Goal: Task Accomplishment & Management: Use online tool/utility

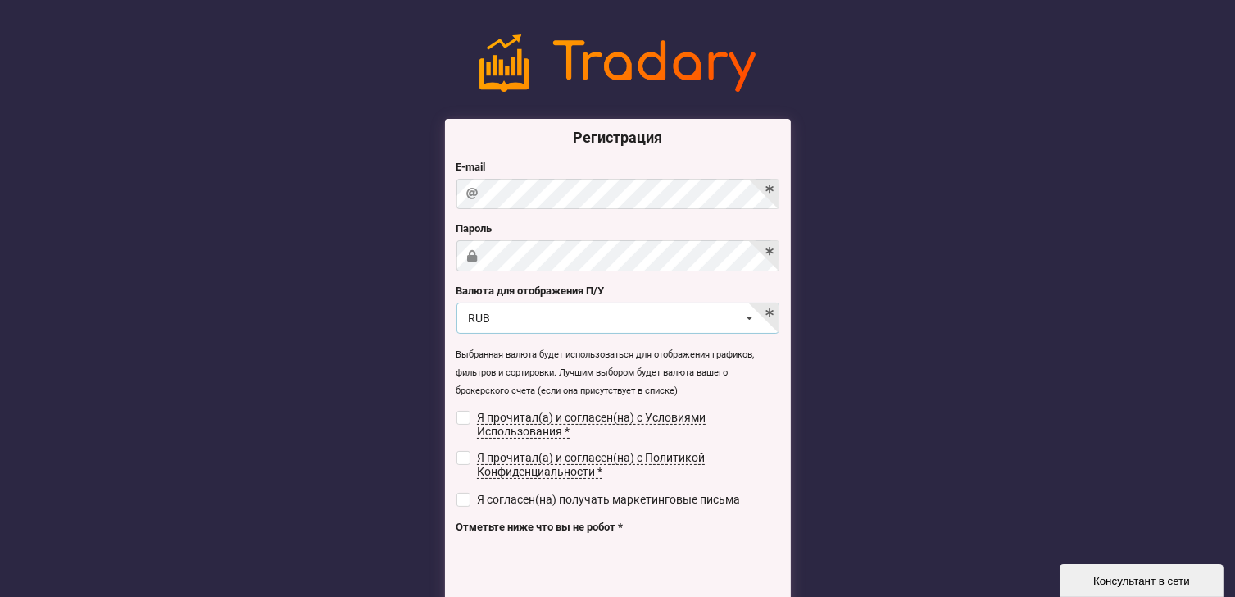
click at [747, 318] on icon at bounding box center [750, 318] width 24 height 30
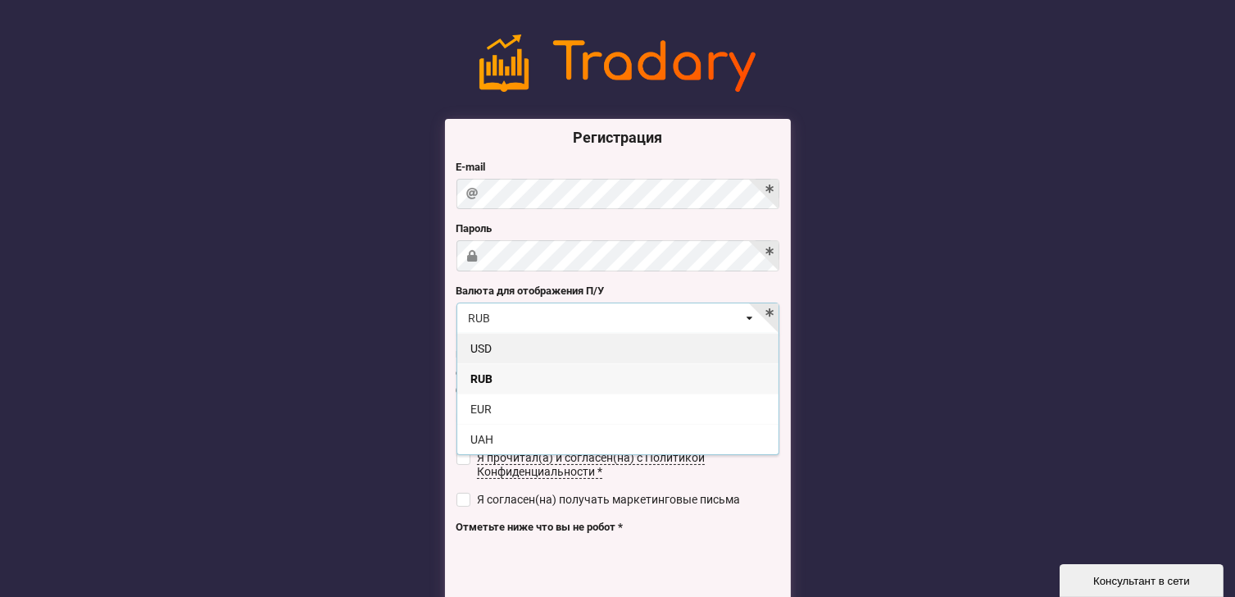
click at [475, 347] on div "USD" at bounding box center [617, 348] width 321 height 30
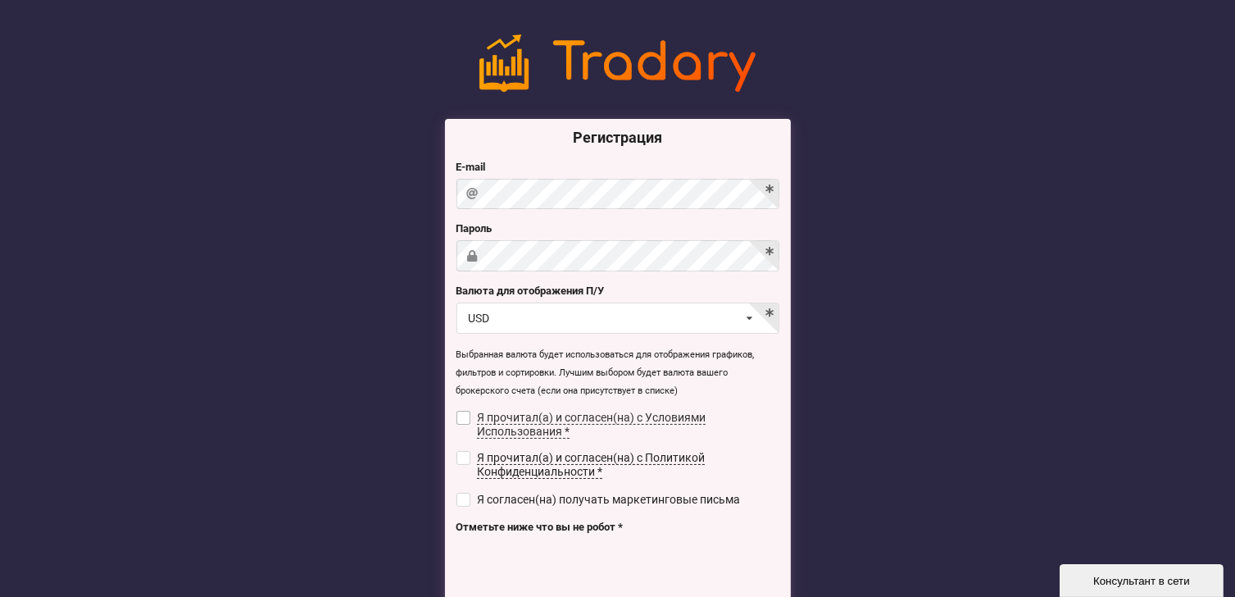
click at [470, 419] on label "Я прочитал(а) и согласен(на) с Условиями Использования *" at bounding box center [617, 425] width 323 height 28
click at [470, 456] on label "Я прочитал(а) и согласен(на) с Политикой Конфиденциальности *" at bounding box center [617, 465] width 323 height 28
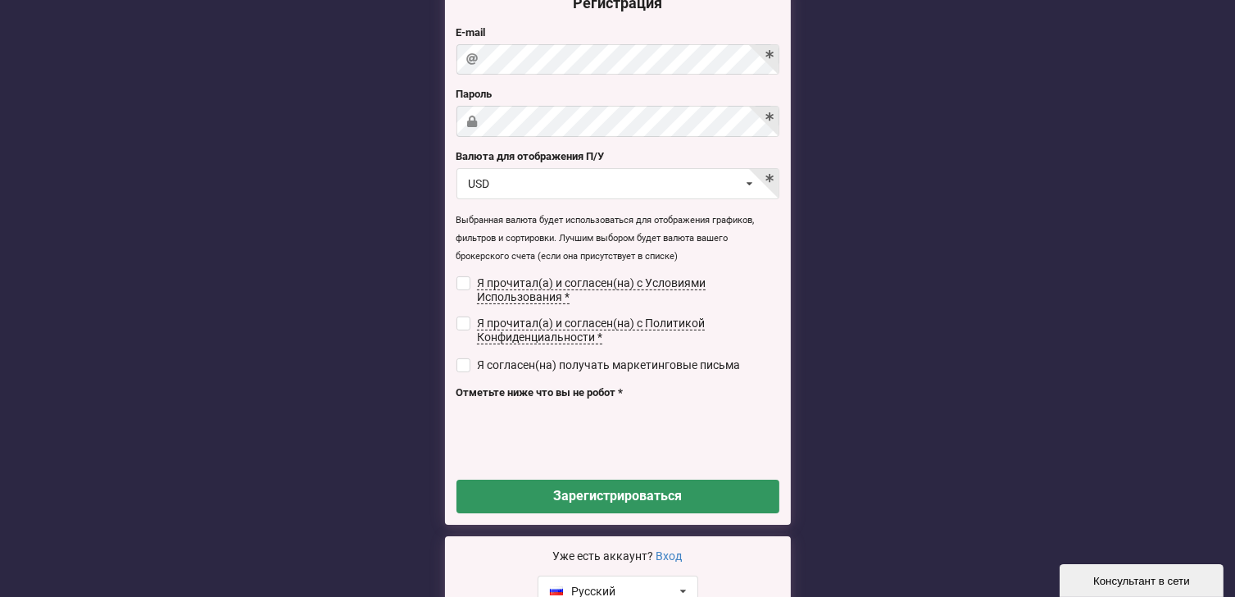
scroll to position [164, 0]
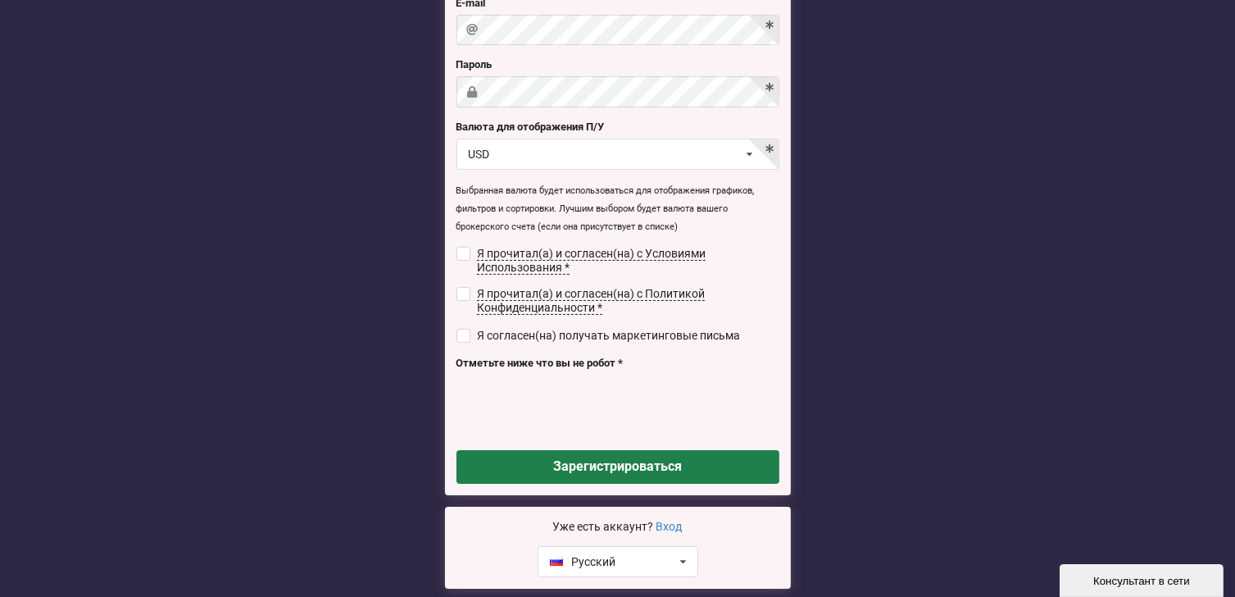
click at [618, 466] on button "Зарегистрироваться" at bounding box center [617, 467] width 323 height 34
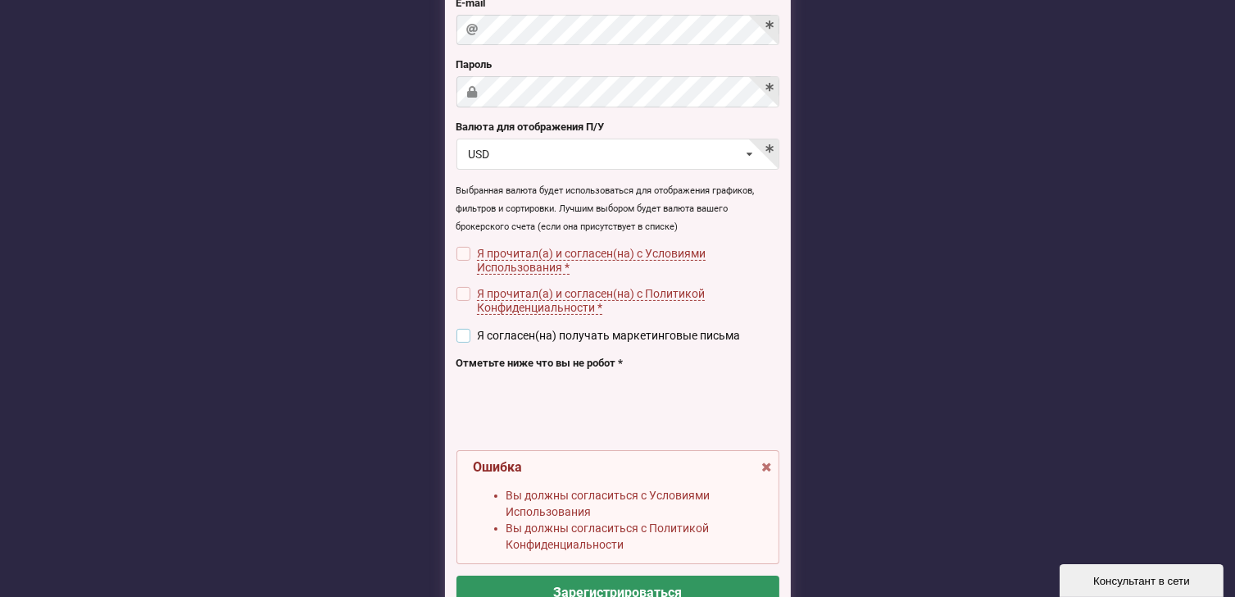
click at [459, 334] on input "checkbox" at bounding box center [463, 336] width 14 height 14
checkbox input "true"
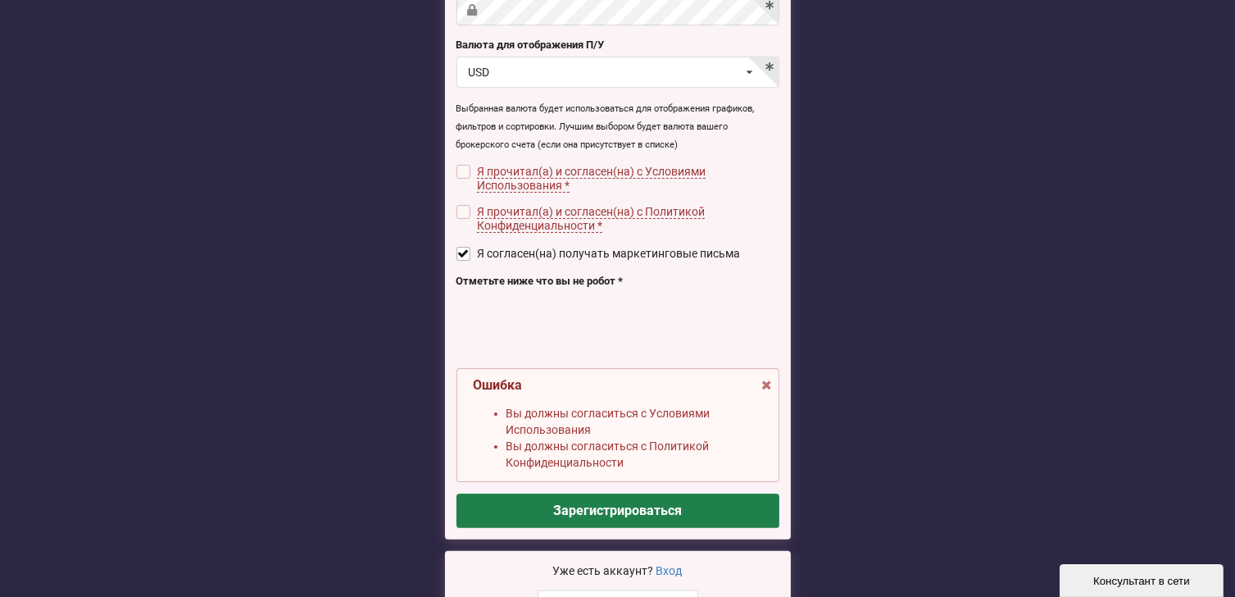
click at [621, 503] on button "Зарегистрироваться" at bounding box center [617, 510] width 323 height 34
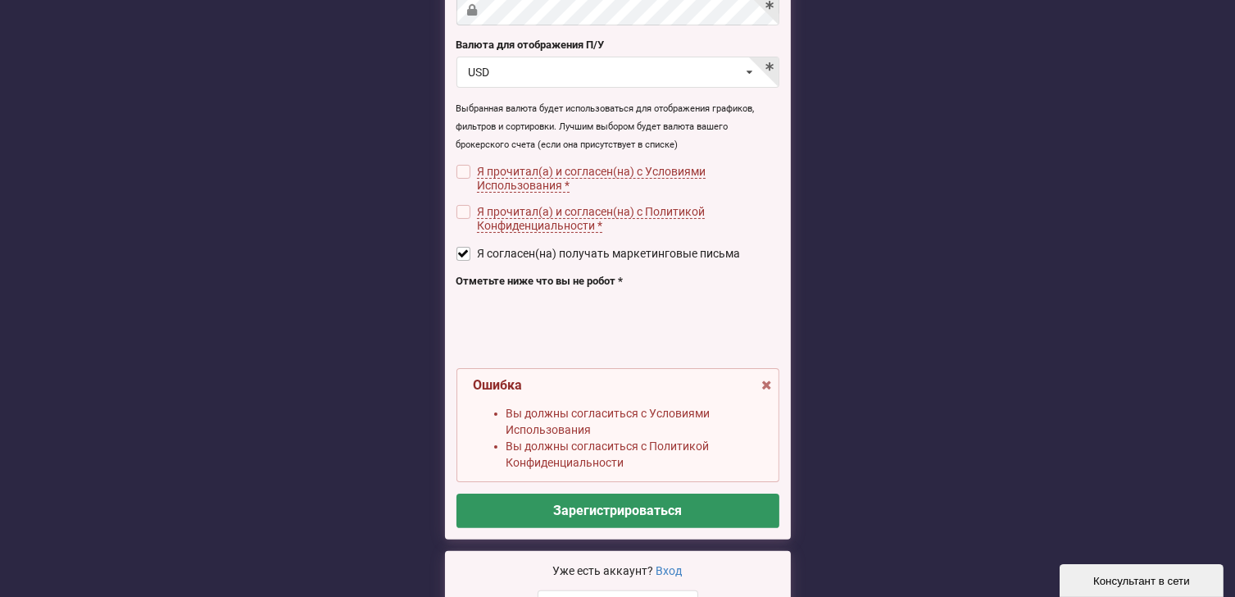
click at [465, 210] on input "checkbox" at bounding box center [463, 212] width 14 height 14
checkbox input "true"
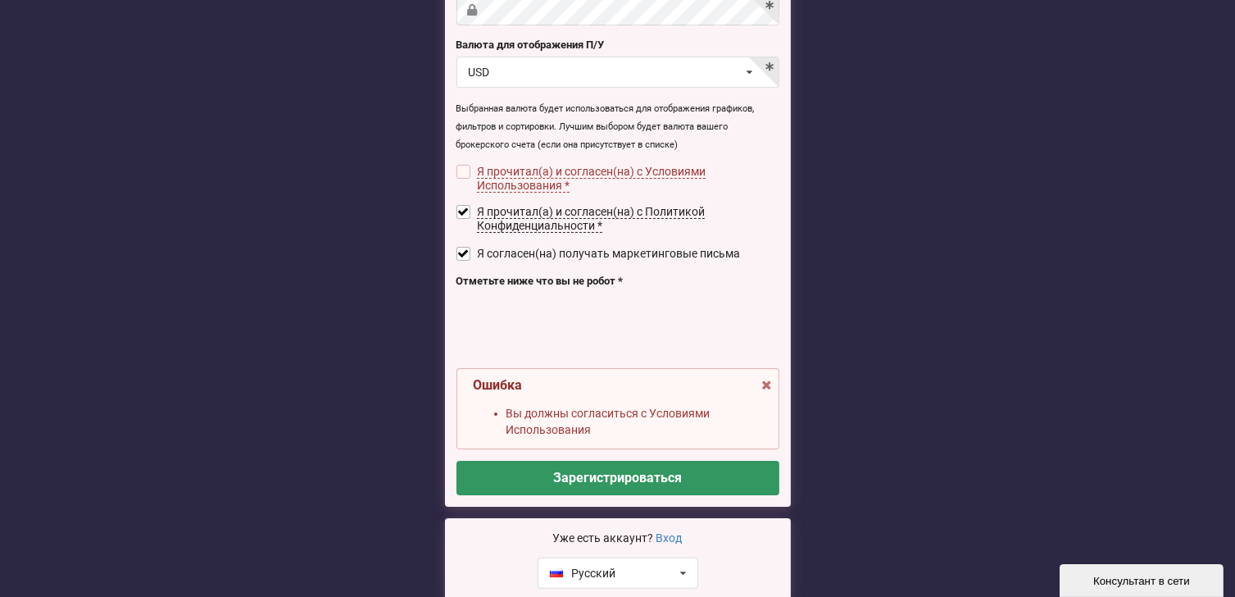
click at [465, 170] on input "checkbox" at bounding box center [463, 172] width 14 height 14
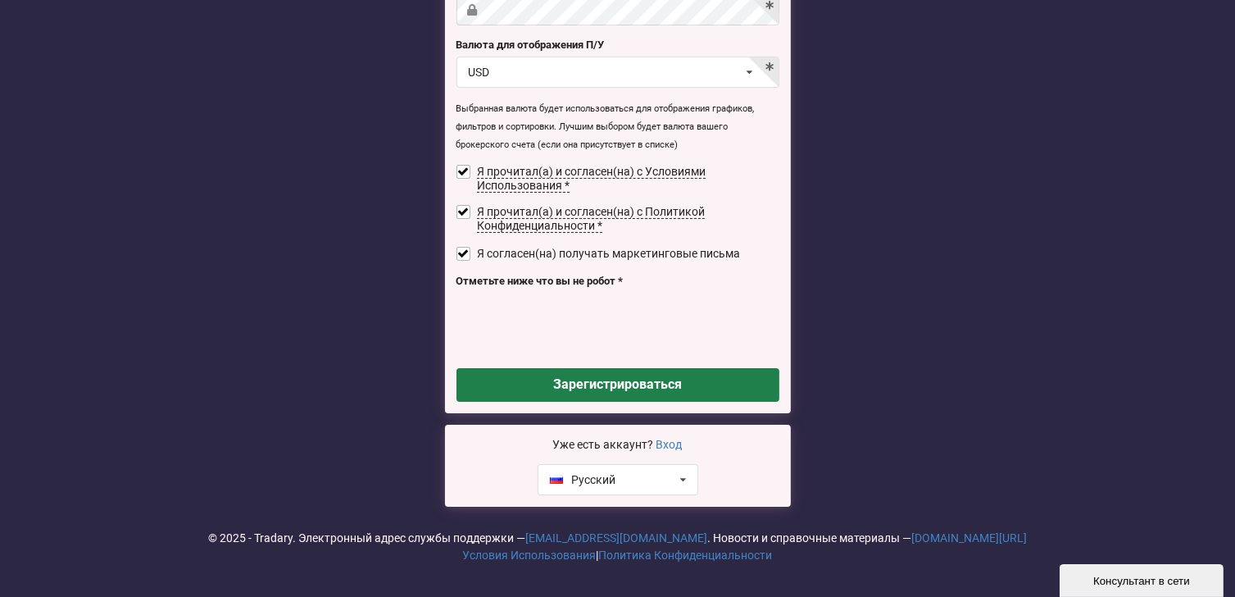
click at [597, 386] on button "Зарегистрироваться" at bounding box center [617, 385] width 323 height 34
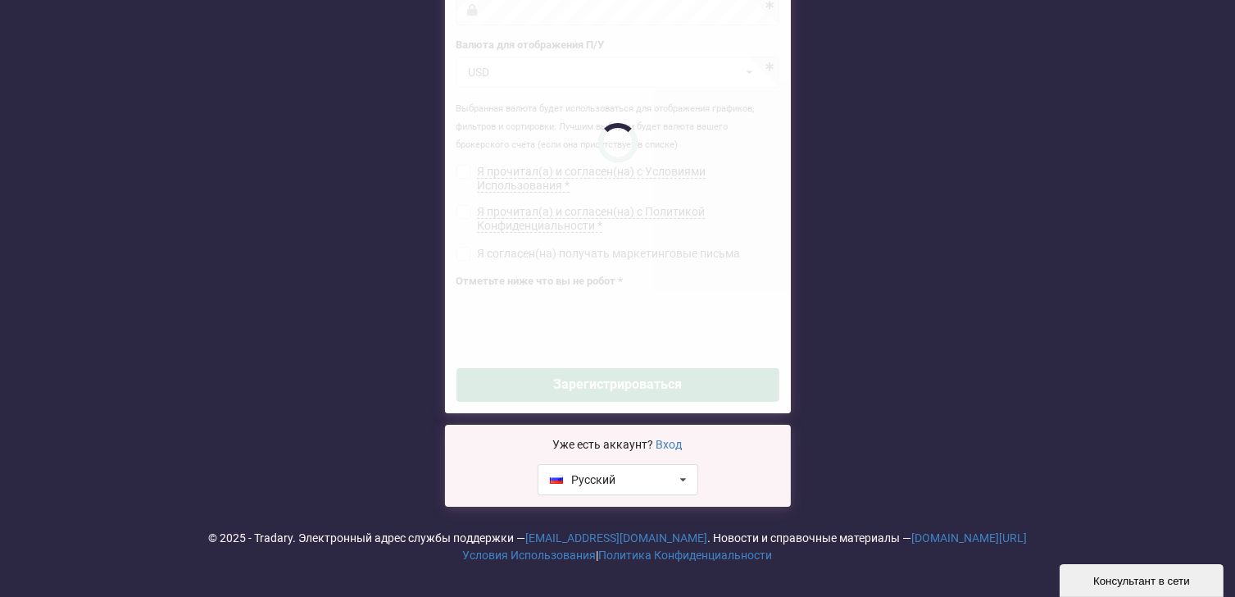
checkbox input "false"
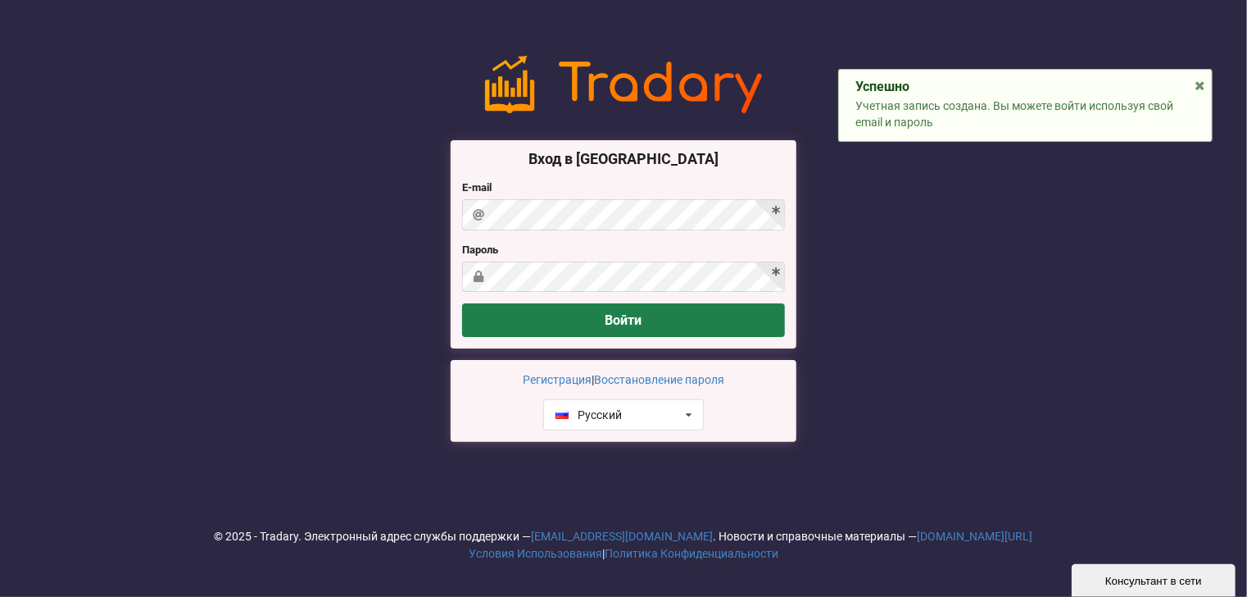
click at [636, 318] on button "Войти" at bounding box center [623, 320] width 323 height 34
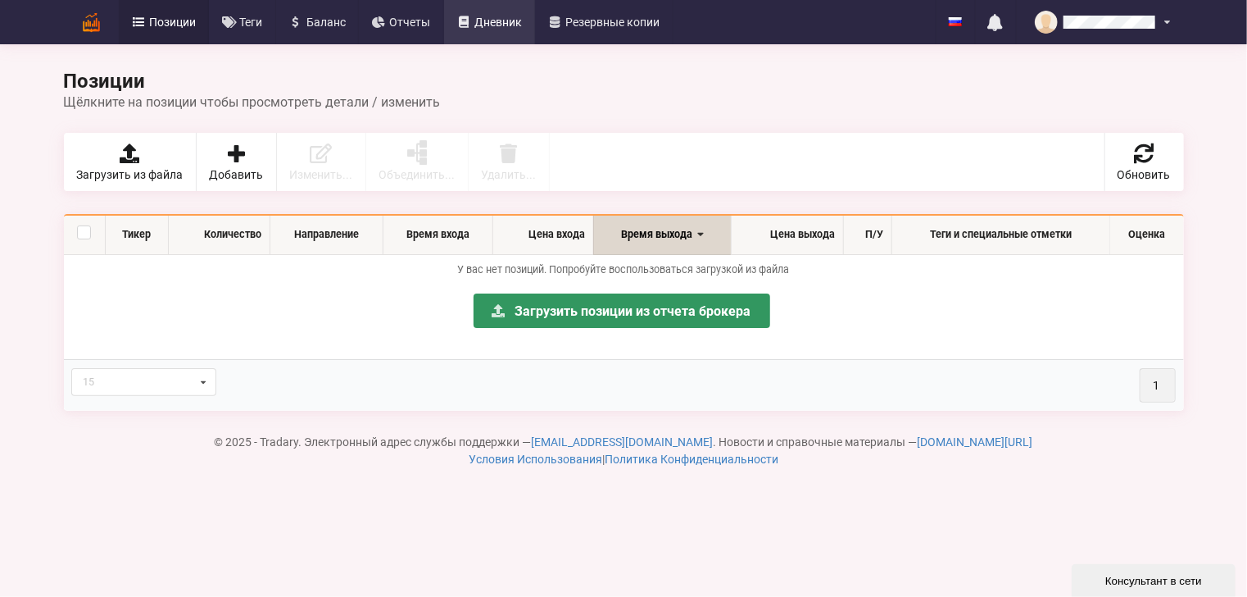
click at [508, 14] on link "Дневник" at bounding box center [490, 22] width 92 height 44
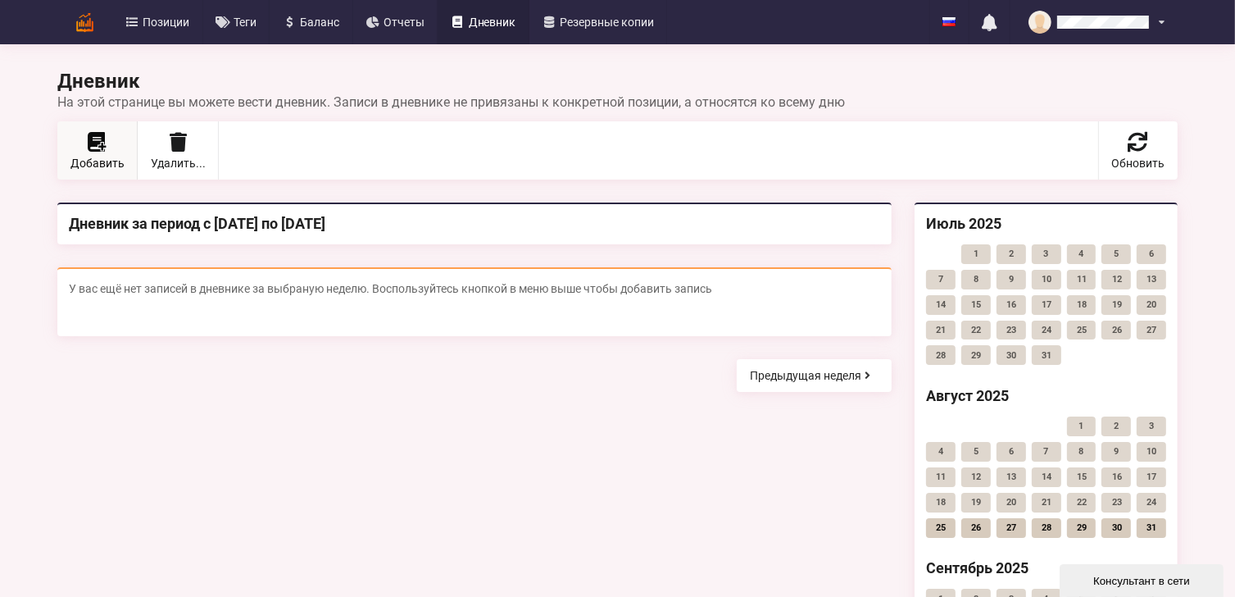
click at [98, 149] on icon at bounding box center [103, 147] width 11 height 9
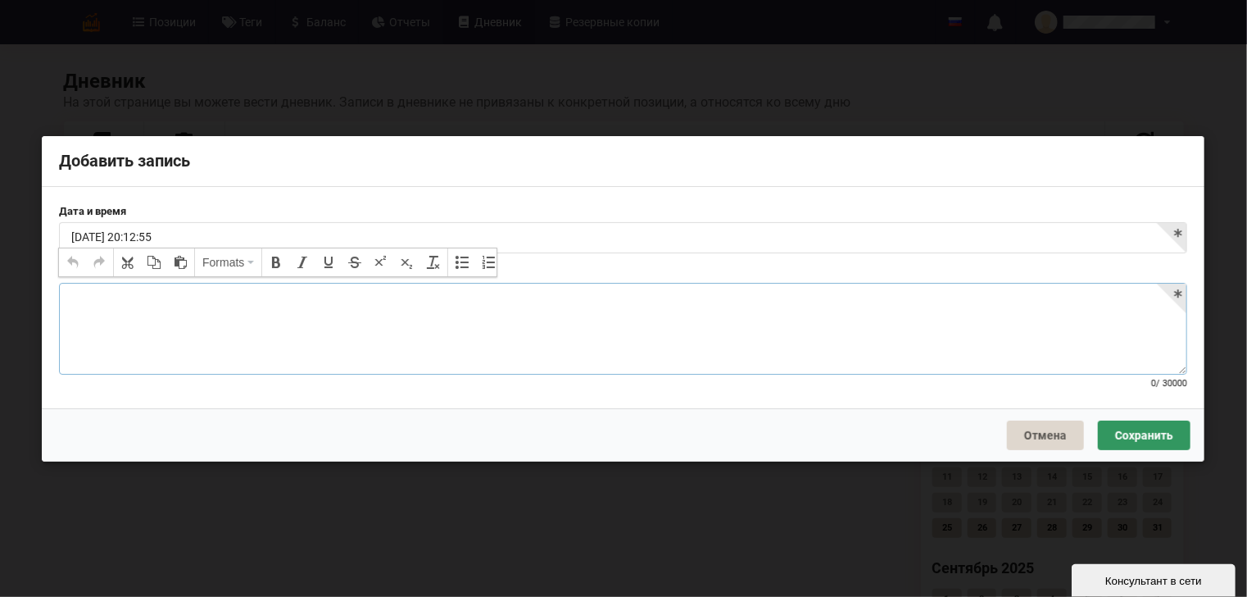
click at [103, 308] on p at bounding box center [623, 301] width 1104 height 16
click at [1133, 438] on button "Сохранить" at bounding box center [1144, 435] width 93 height 30
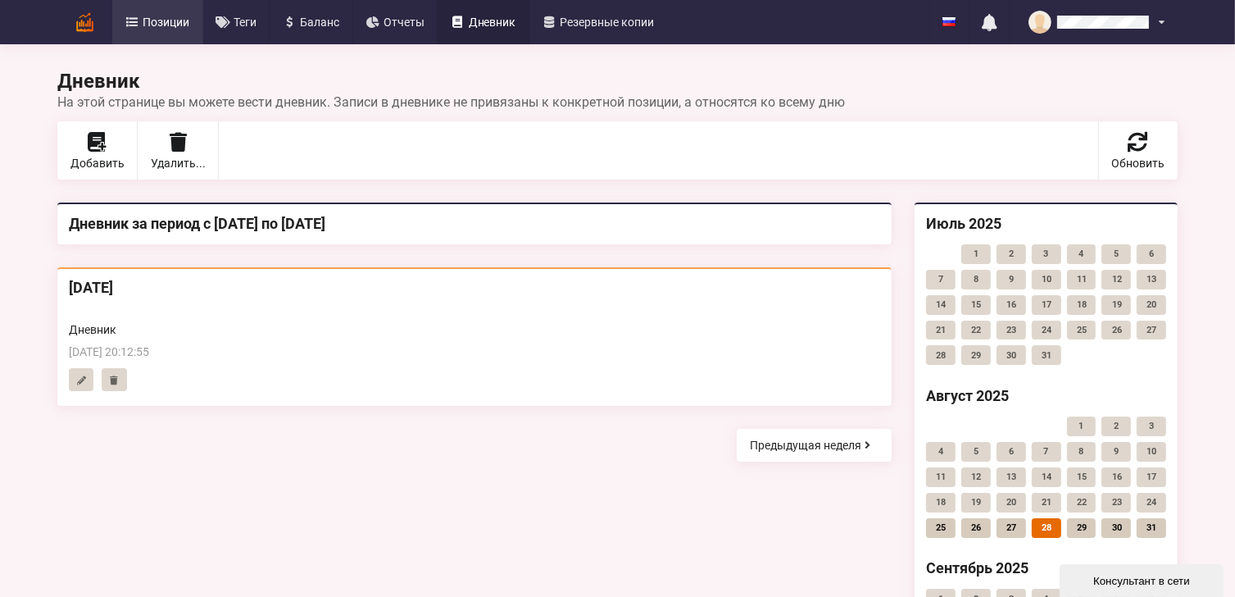
click at [167, 22] on span "Позиции" at bounding box center [166, 21] width 47 height 11
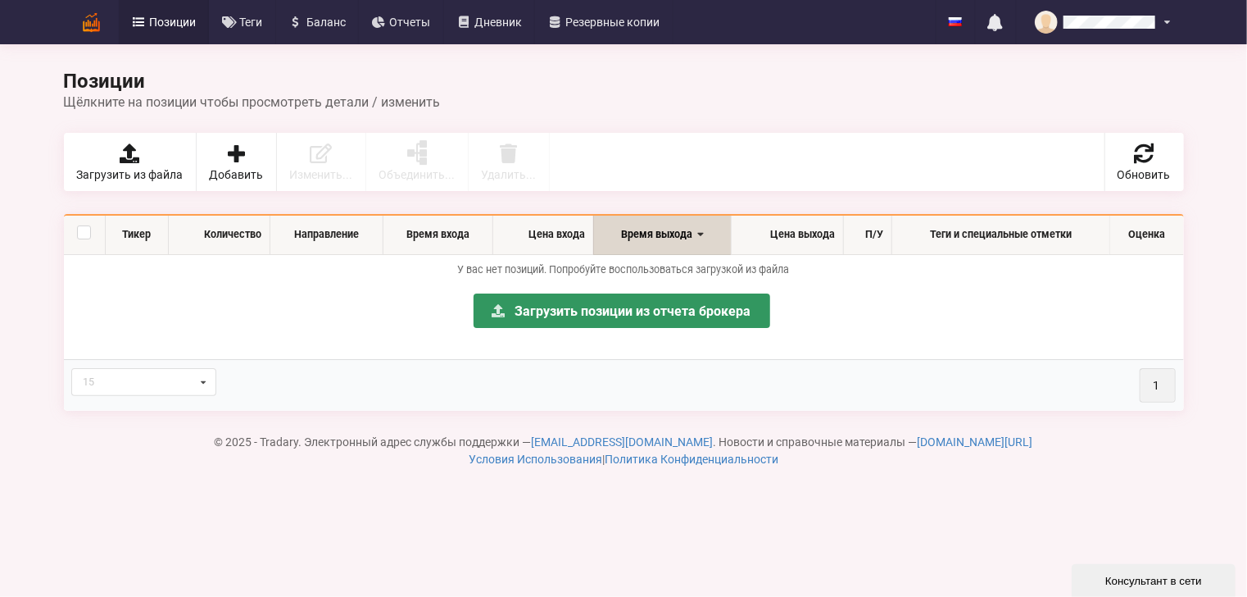
click at [164, 25] on span "Позиции" at bounding box center [172, 21] width 47 height 11
